Goal: Transaction & Acquisition: Purchase product/service

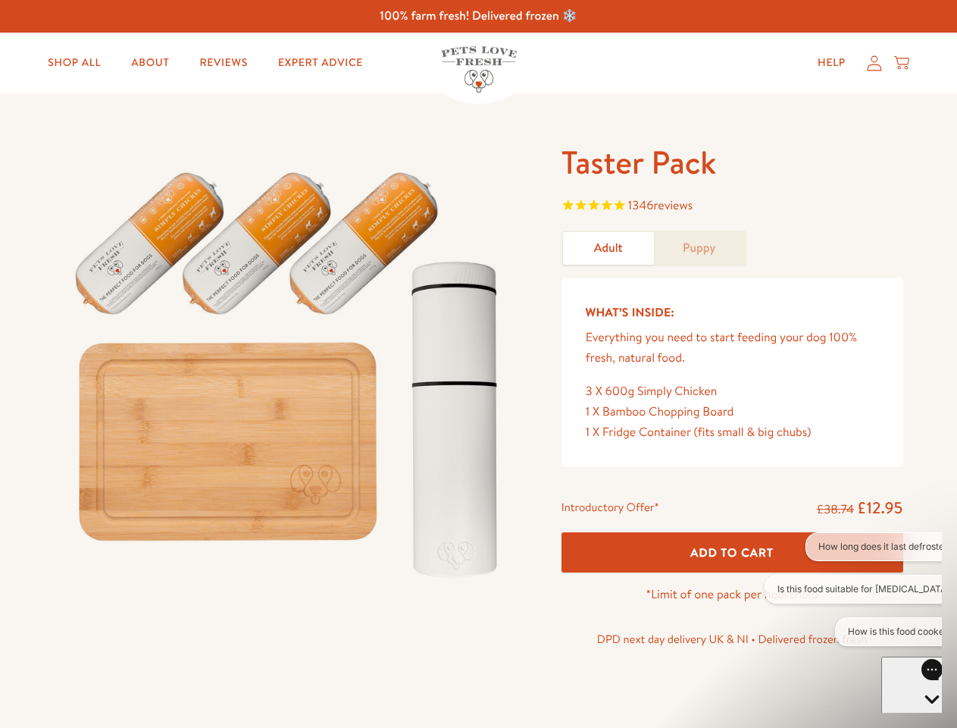
click at [478, 364] on img at bounding box center [290, 368] width 471 height 452
click at [732, 207] on span "1346 reviews" at bounding box center [733, 207] width 342 height 23
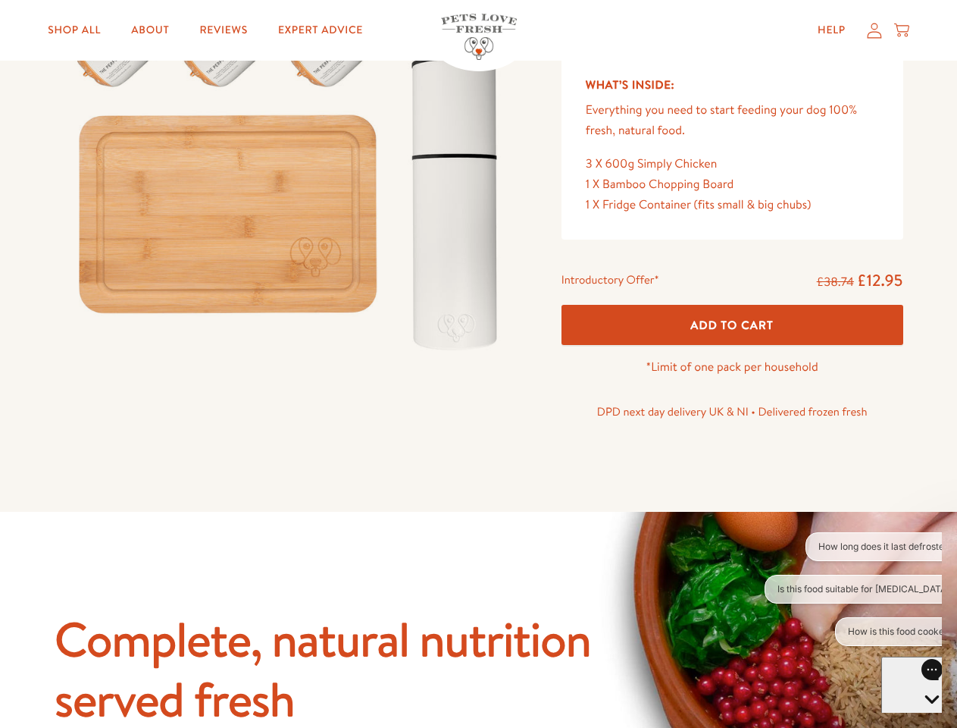
click at [853, 546] on button "How long does it last defrosted?" at bounding box center [886, 546] width 161 height 29
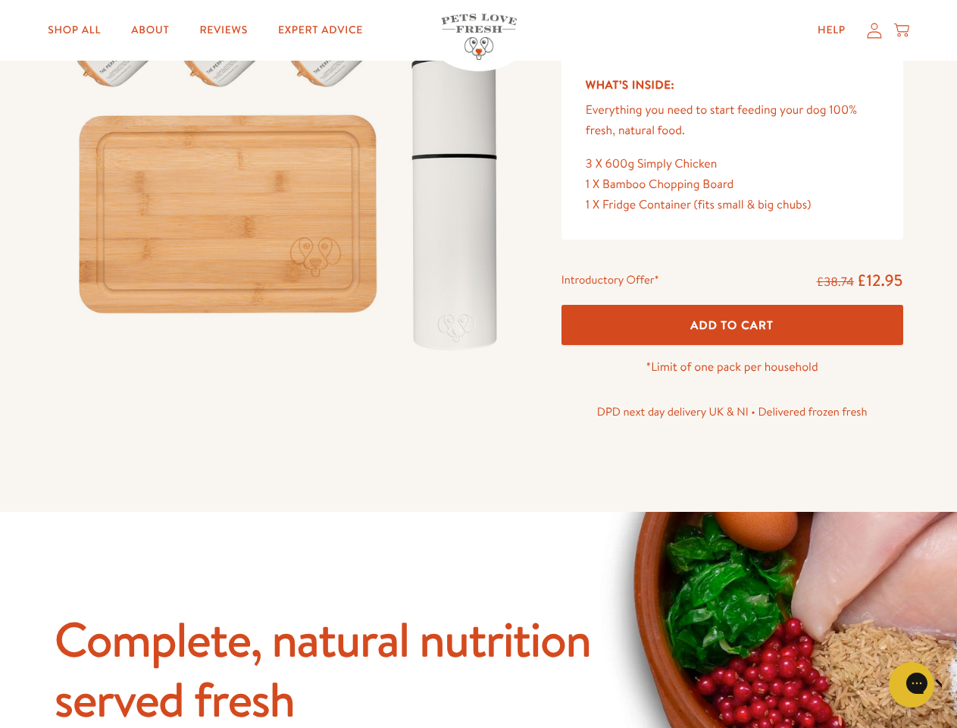
click at [956, 684] on icon "Close gorgias live chat" at bounding box center [965, 682] width 14 height 14
